Goal: Navigation & Orientation: Understand site structure

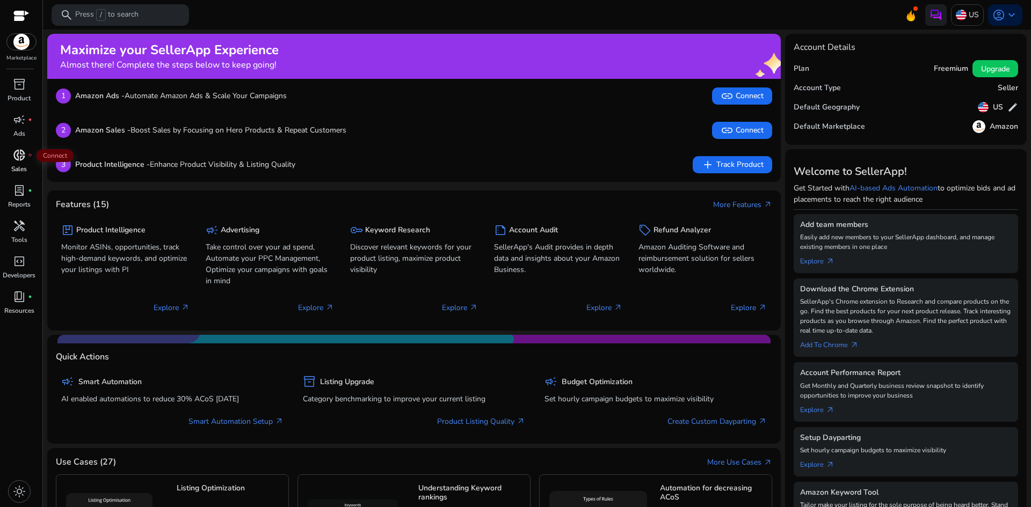
click at [21, 161] on span "donut_small" at bounding box center [19, 155] width 13 height 13
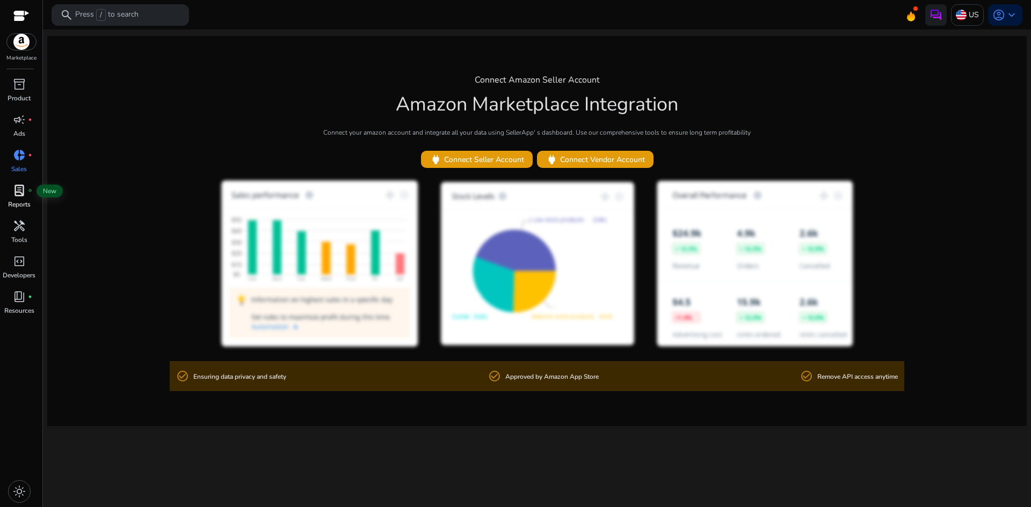
click at [20, 197] on span "lab_profile" at bounding box center [19, 190] width 13 height 13
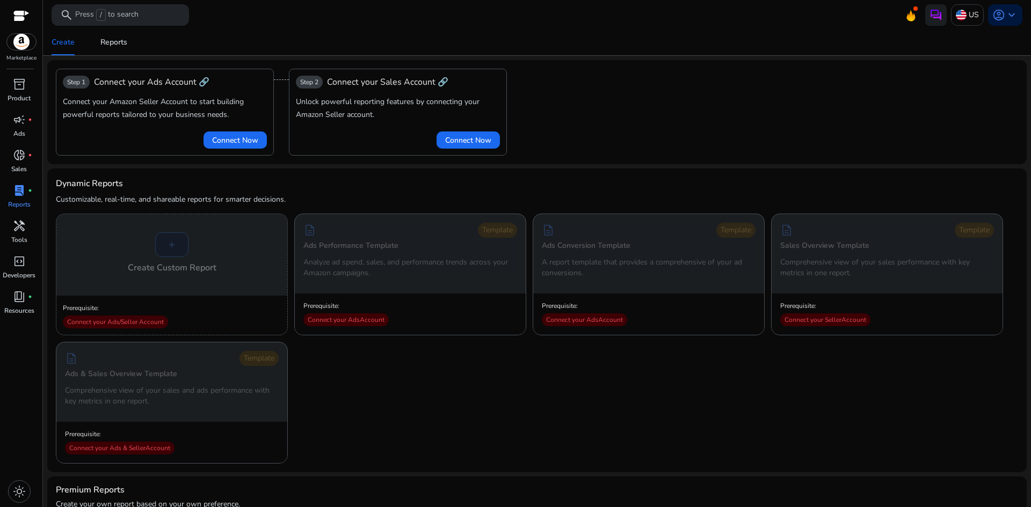
scroll to position [251, 0]
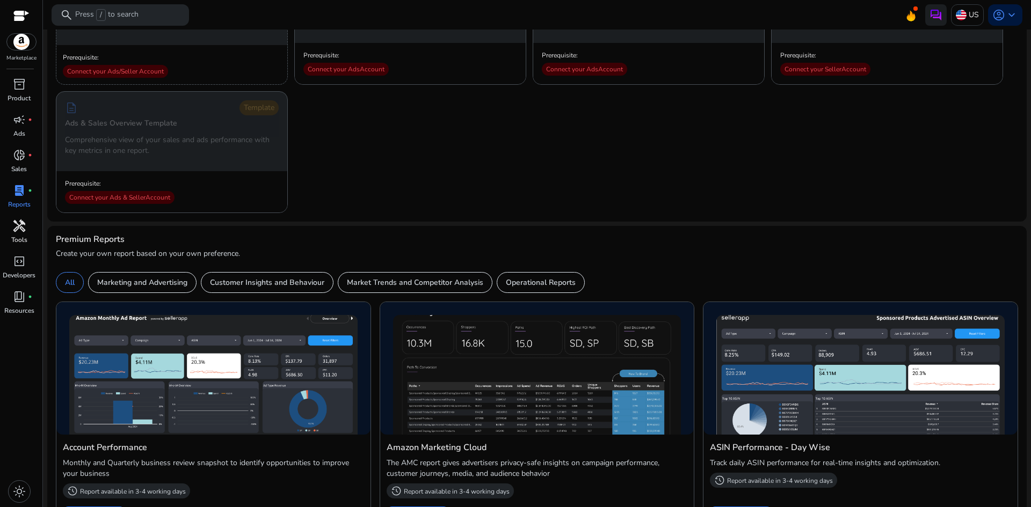
click at [11, 224] on div "handyman" at bounding box center [19, 225] width 30 height 17
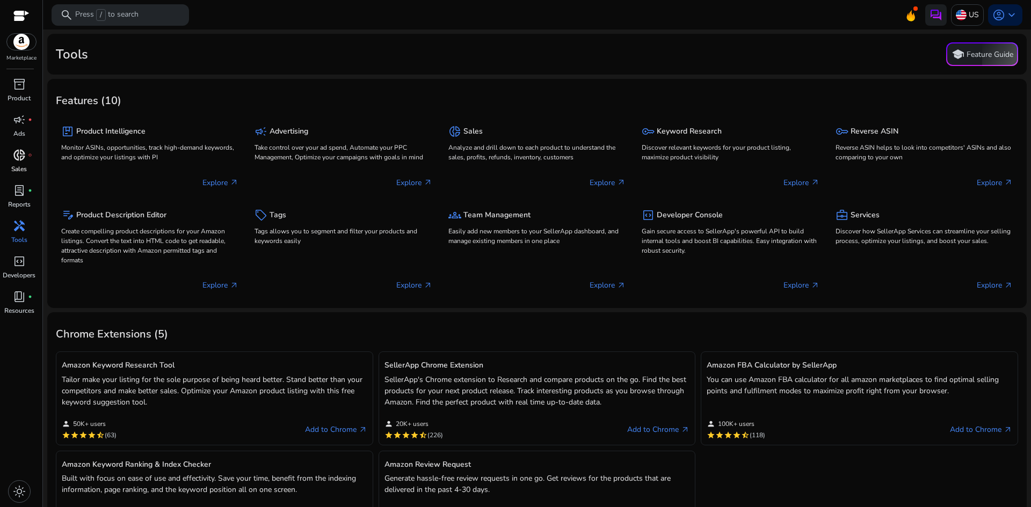
click at [14, 151] on span "donut_small" at bounding box center [19, 155] width 13 height 13
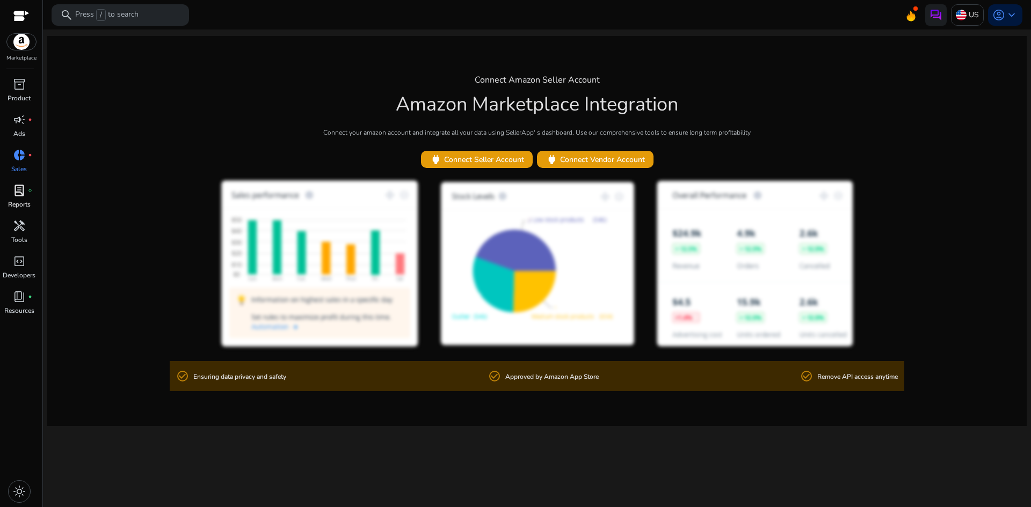
click at [20, 193] on span "lab_profile" at bounding box center [19, 190] width 13 height 13
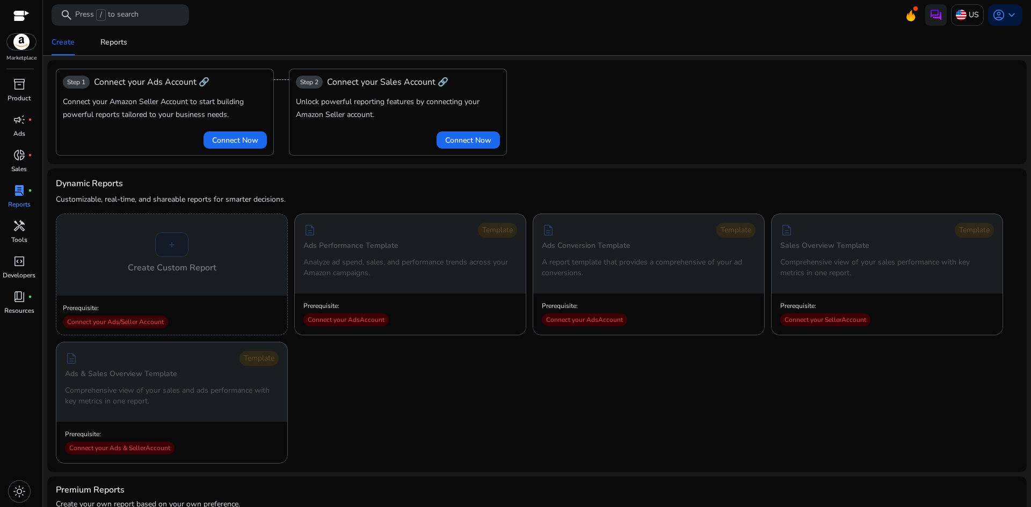
click at [903, 25] on mat-toolbar "search Press / to search US account_circle keyboard_arrow_down" at bounding box center [537, 15] width 988 height 30
click at [907, 18] on icon at bounding box center [911, 16] width 8 height 10
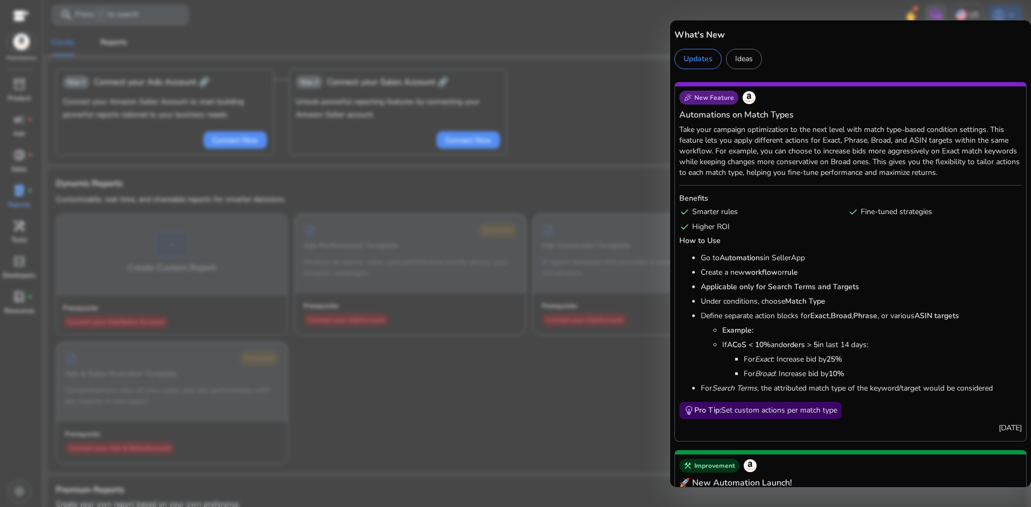
click at [655, 35] on div at bounding box center [515, 253] width 1031 height 507
